Goal: Task Accomplishment & Management: Use online tool/utility

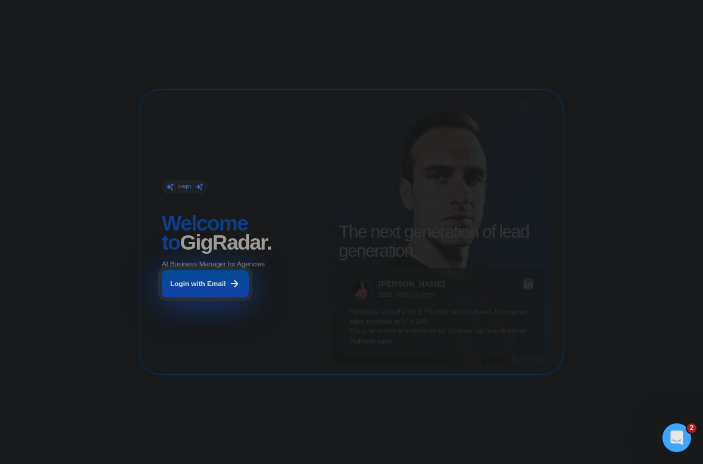
click at [222, 278] on button "Login with Email" at bounding box center [205, 283] width 87 height 27
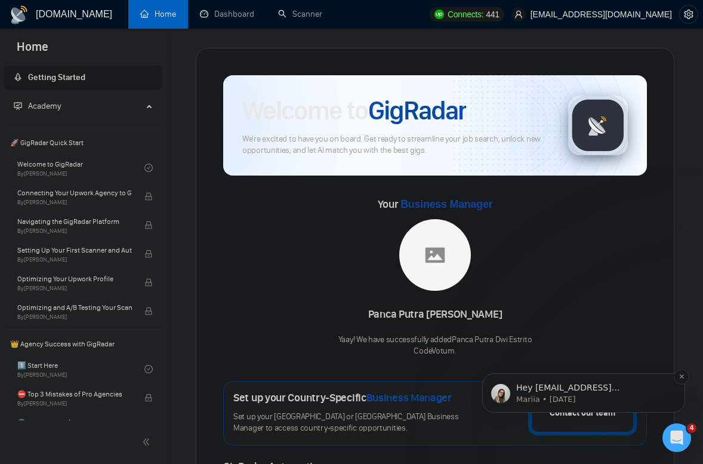
click at [580, 397] on p "Mariia • [DATE]" at bounding box center [593, 399] width 154 height 11
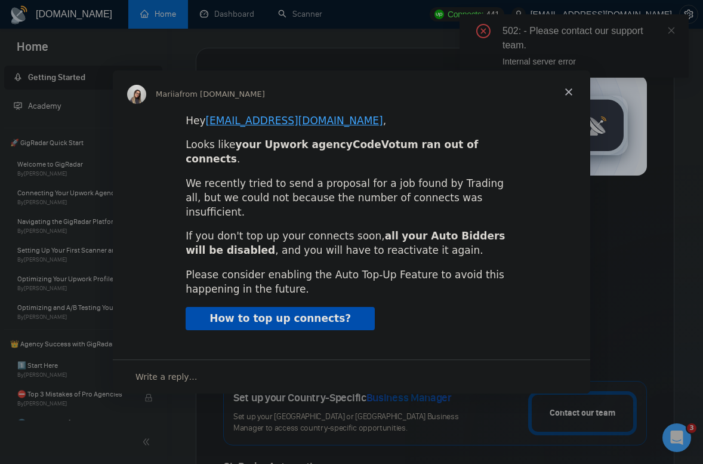
click at [568, 106] on span "Close" at bounding box center [568, 91] width 43 height 43
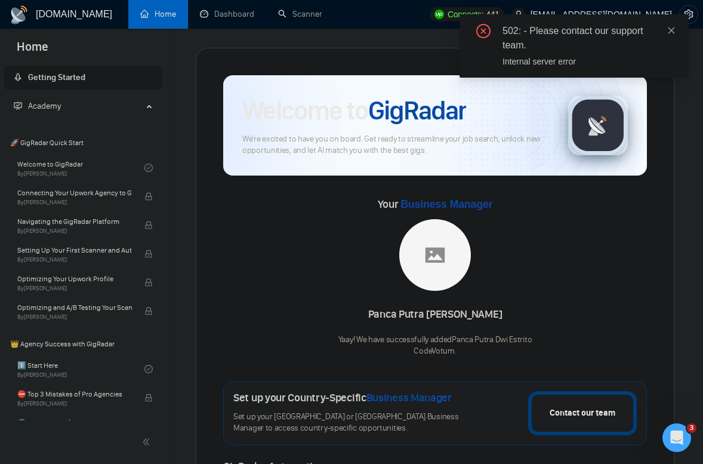
click at [671, 26] on icon "close" at bounding box center [671, 30] width 8 height 8
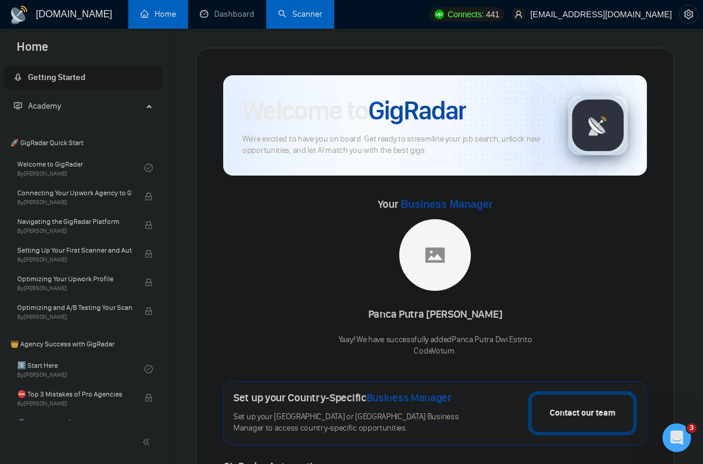
click at [298, 14] on link "Scanner" at bounding box center [300, 14] width 44 height 10
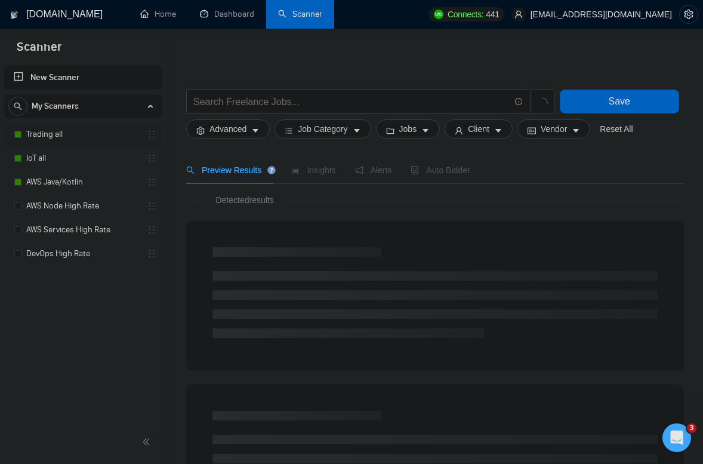
click at [57, 135] on link "Trading all" at bounding box center [82, 134] width 113 height 24
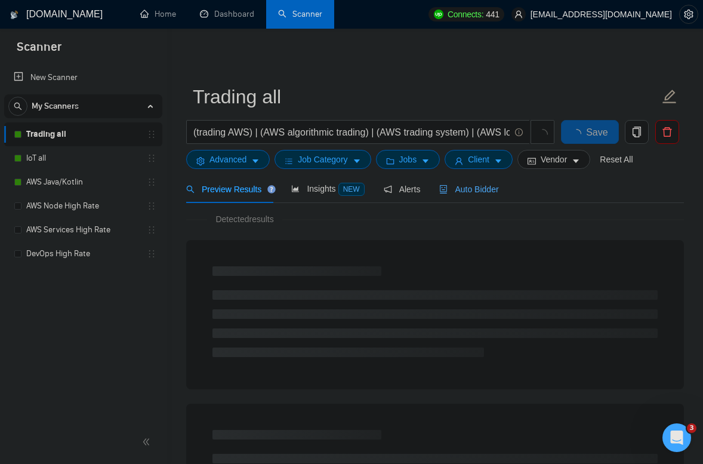
click at [463, 189] on span "Auto Bidder" at bounding box center [468, 189] width 59 height 10
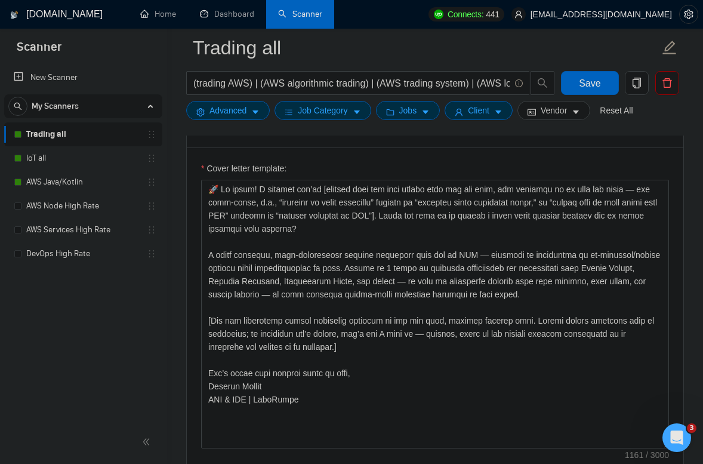
scroll to position [1421, 0]
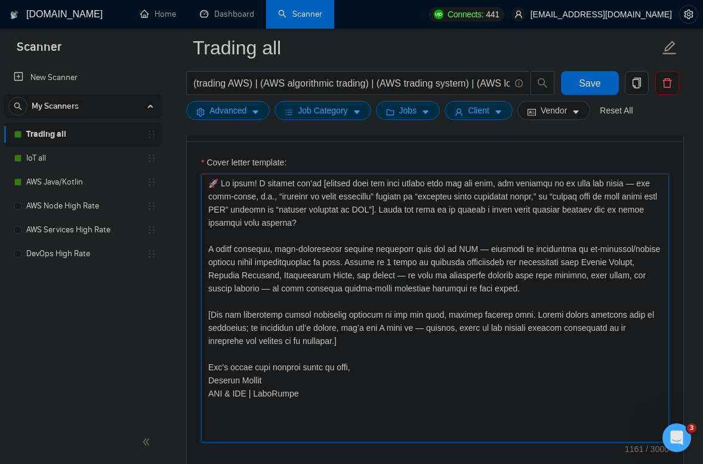
click at [429, 308] on textarea "Cover letter template:" at bounding box center [435, 308] width 468 height 269
